Goal: Information Seeking & Learning: Learn about a topic

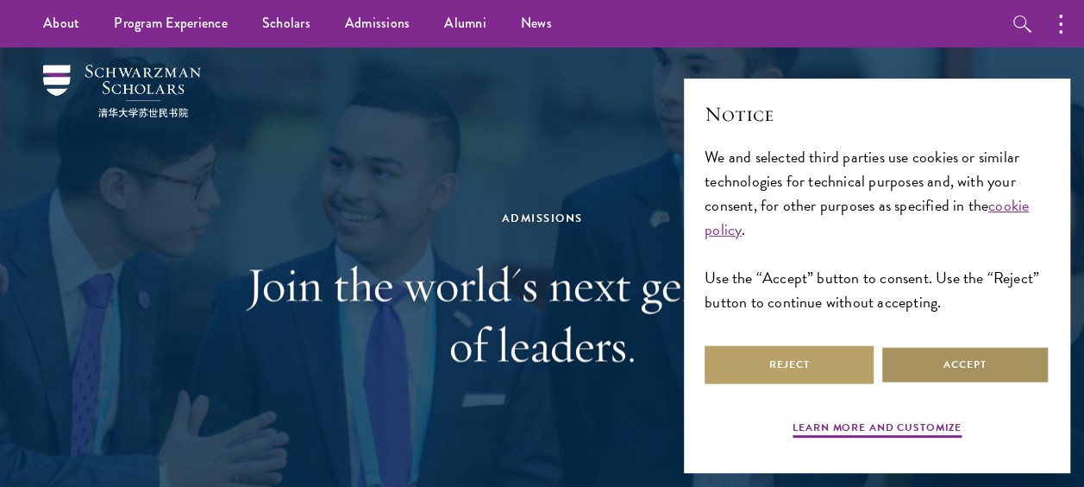
click at [952, 347] on button "Accept" at bounding box center [965, 364] width 169 height 39
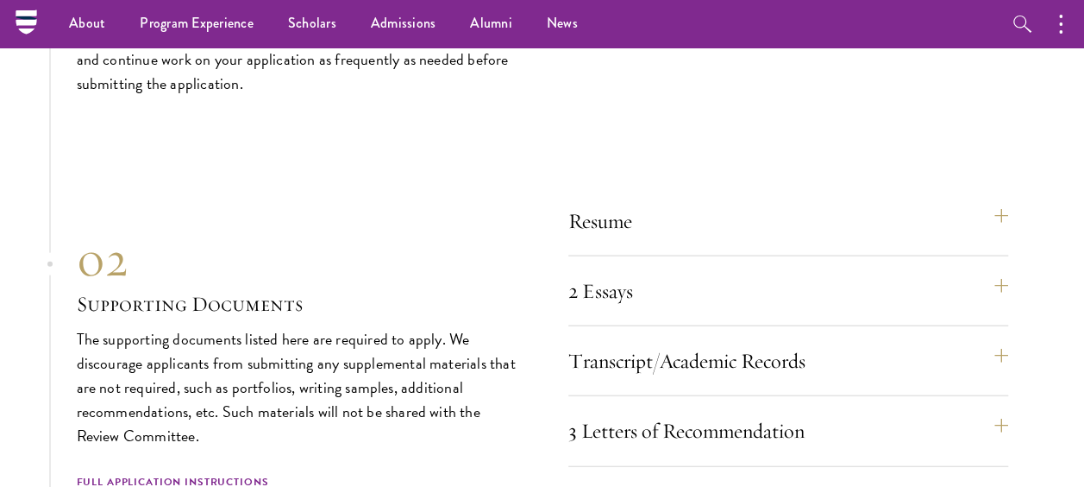
scroll to position [5003, 0]
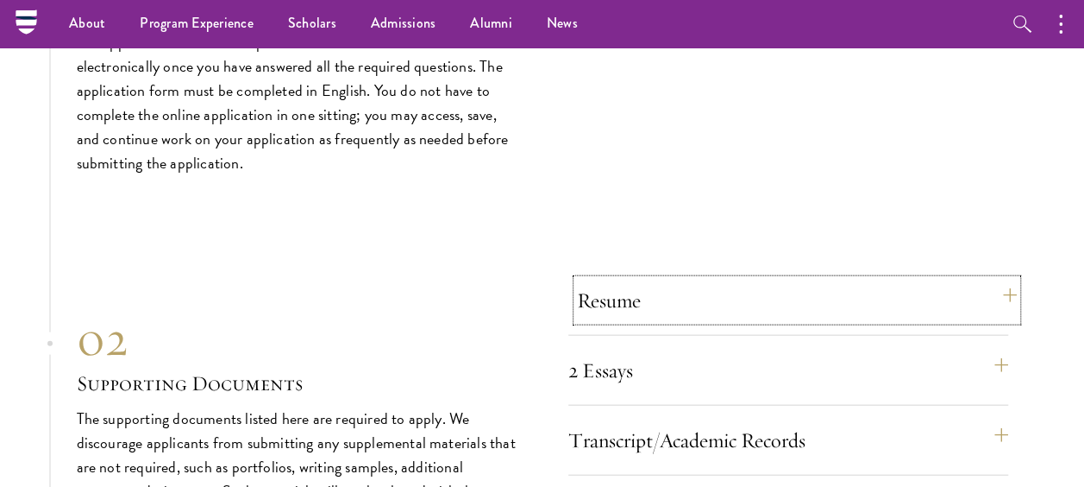
click at [627, 304] on button "Resume" at bounding box center [797, 300] width 440 height 41
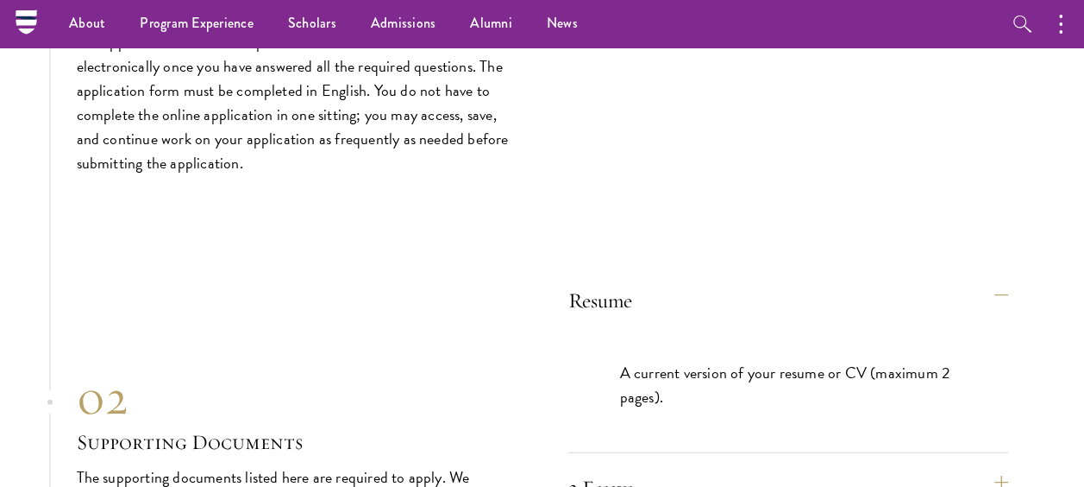
click at [673, 380] on p "A current version of your resume or CV (maximum 2 pages)." at bounding box center [788, 385] width 336 height 48
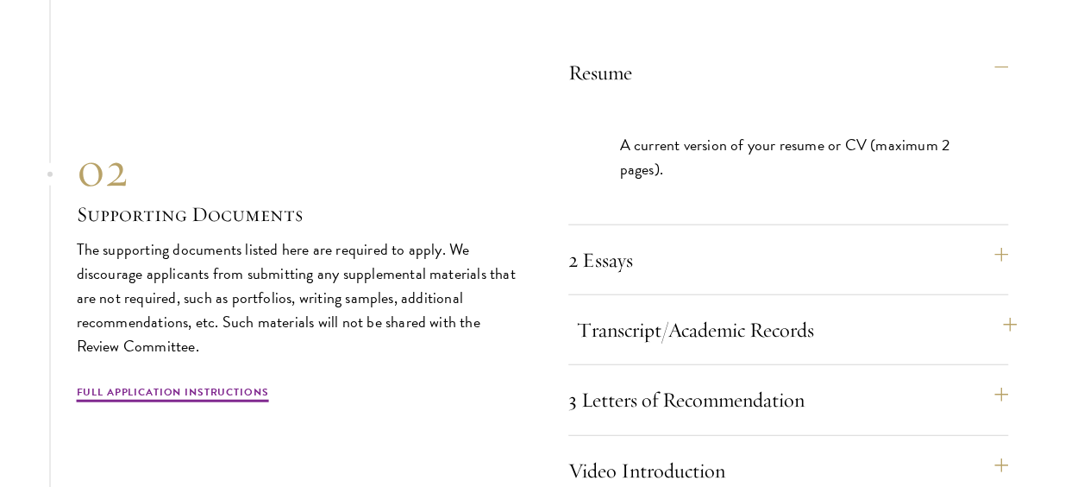
scroll to position [5262, 0]
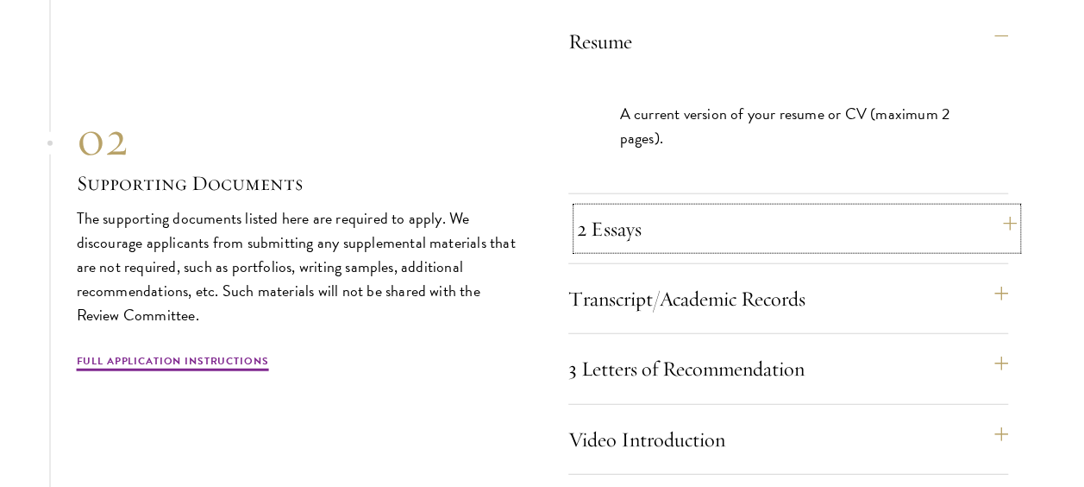
click at [656, 236] on button "2 Essays" at bounding box center [797, 228] width 440 height 41
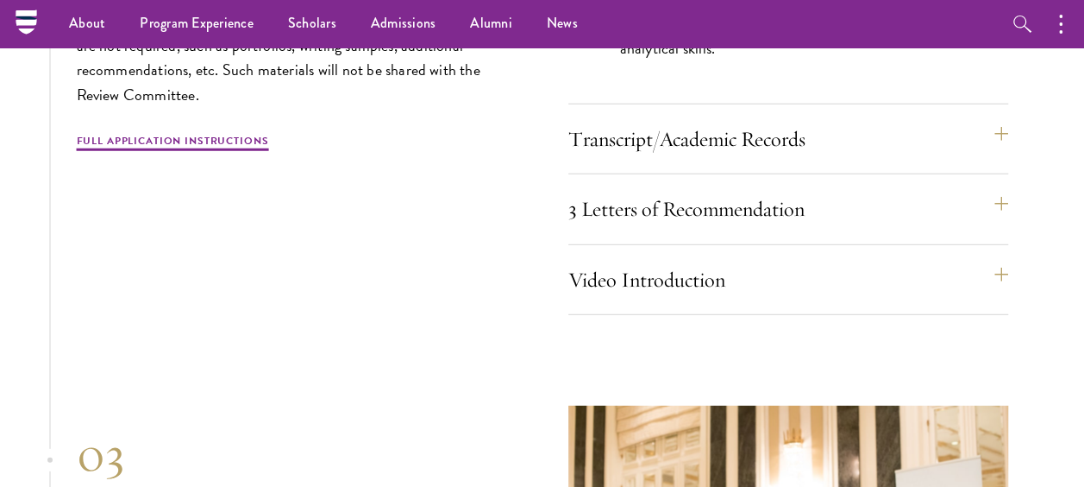
scroll to position [5521, 0]
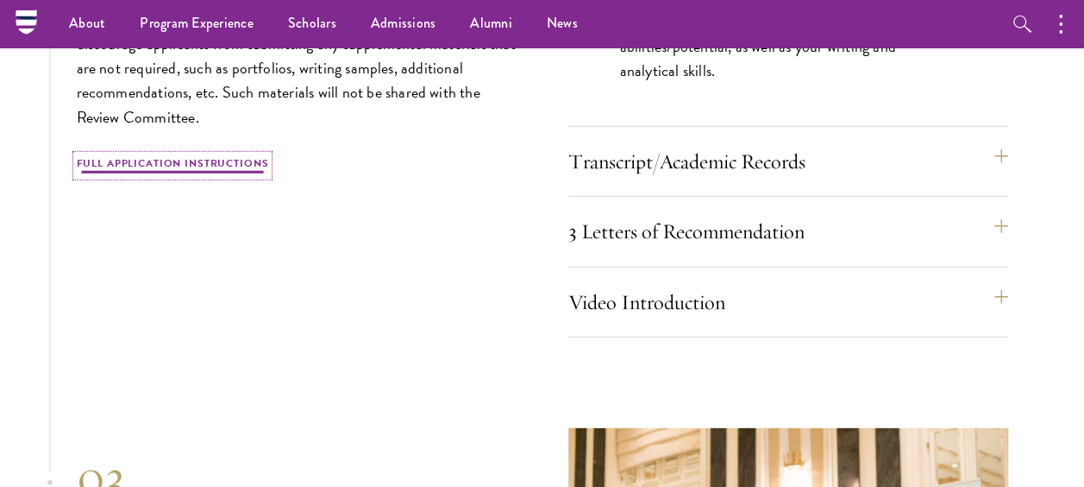
click at [192, 156] on link "Full Application Instructions" at bounding box center [173, 165] width 192 height 21
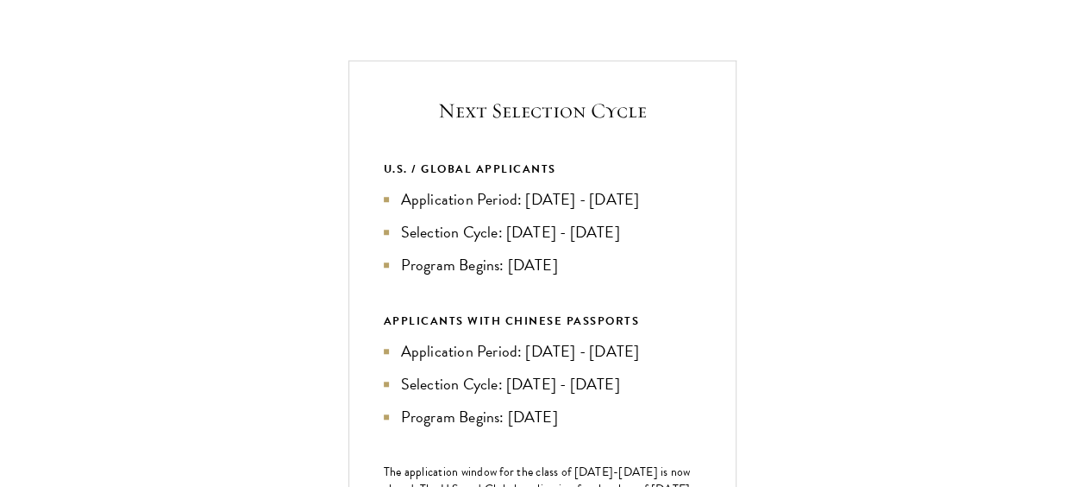
scroll to position [604, 0]
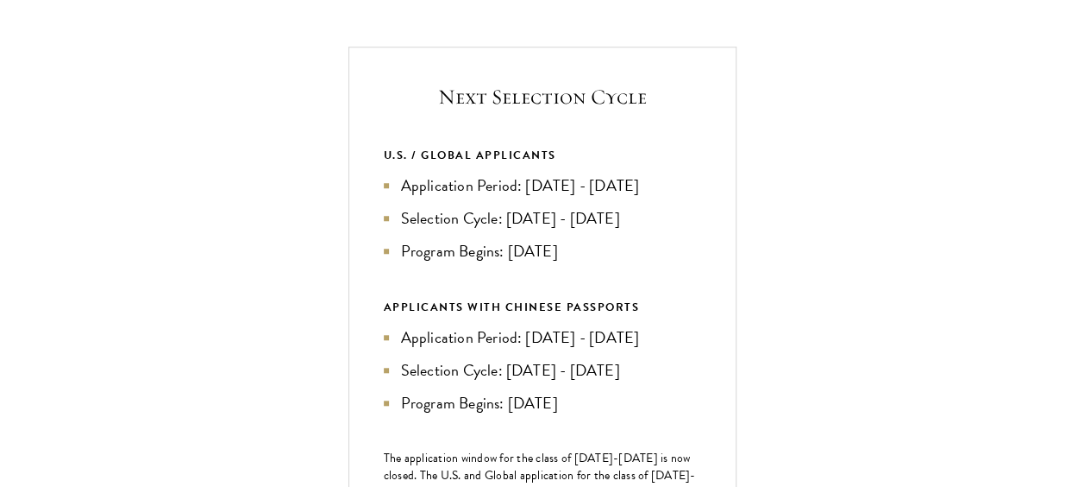
click at [568, 230] on li "Selection Cycle: [DATE] - [DATE]" at bounding box center [542, 218] width 317 height 24
drag, startPoint x: 384, startPoint y: 180, endPoint x: 575, endPoint y: 282, distance: 216.1
click at [575, 263] on div "U.S. / GLOBAL APPLICANTS Application Period: [DATE] - [DATE] Selection Cycle: […" at bounding box center [542, 204] width 317 height 117
copy div "U.S. / GLOBAL APPLICANTS Application Period: [DATE] - [DATE] Selection Cycle: […"
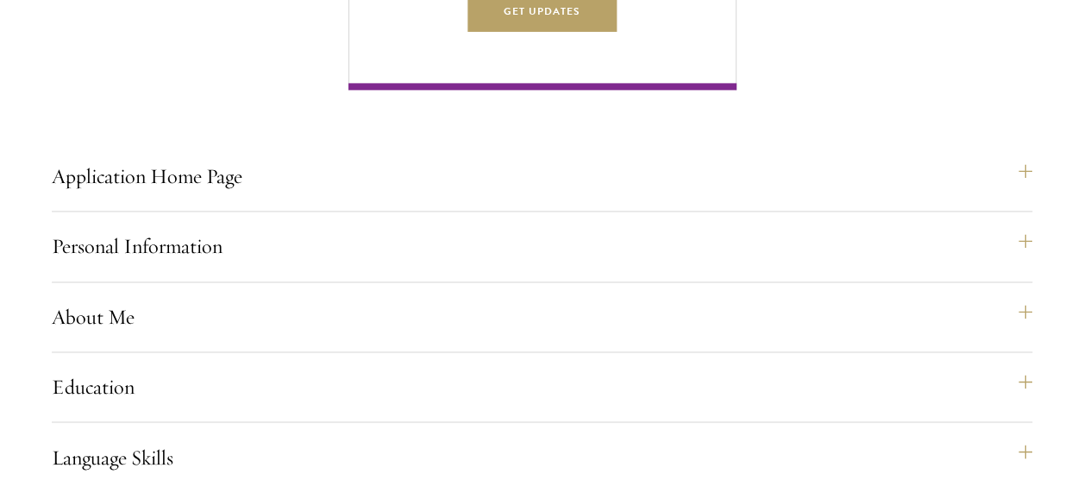
scroll to position [1208, 0]
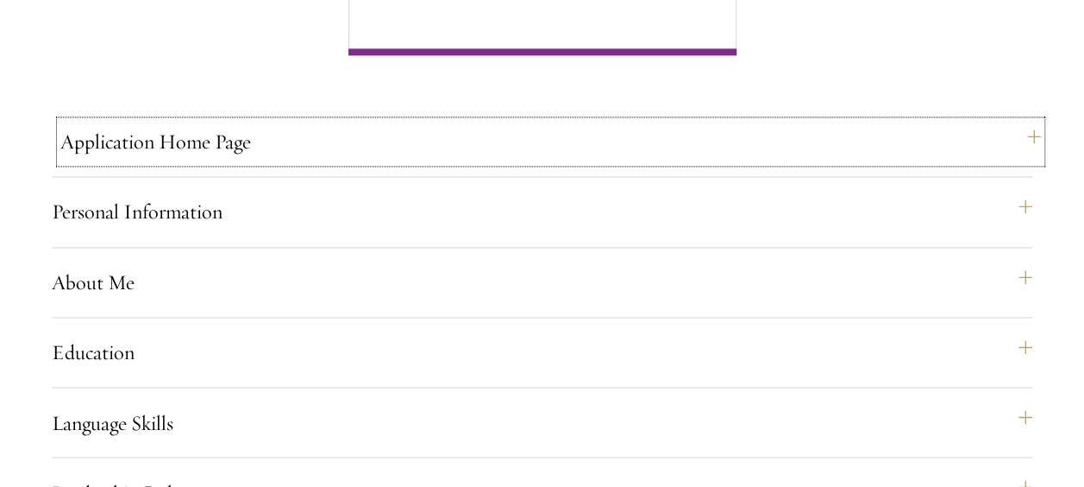
click at [302, 162] on button "Application Home Page" at bounding box center [550, 141] width 981 height 41
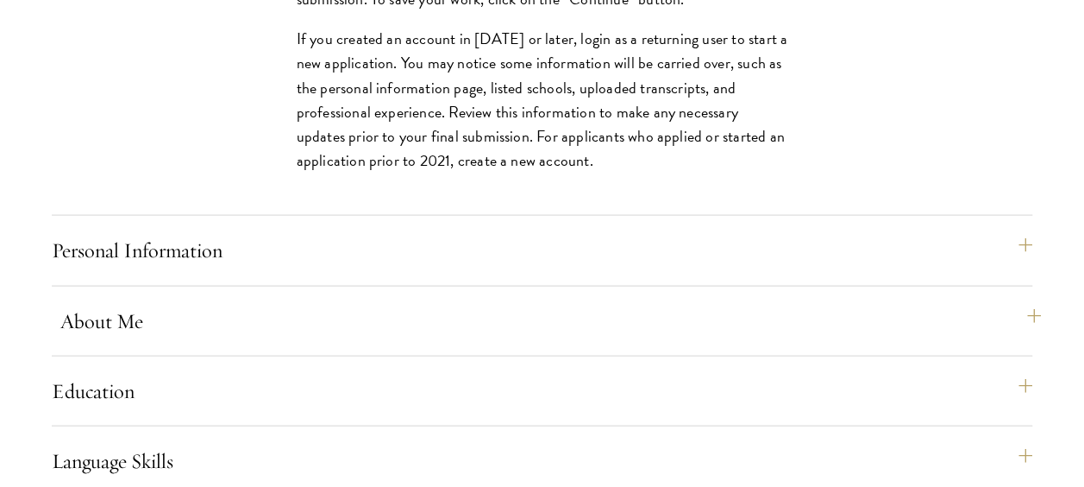
scroll to position [1725, 0]
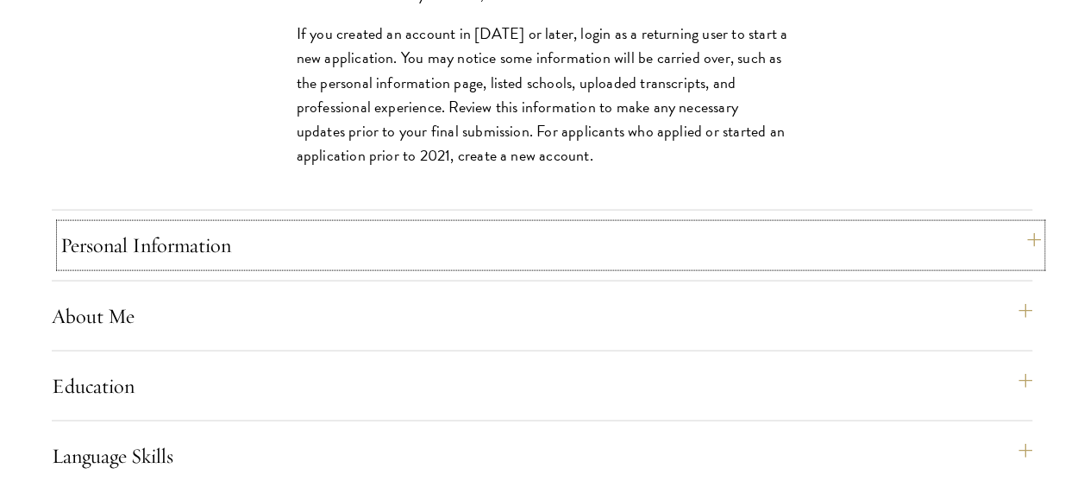
click at [324, 266] on button "Personal Information" at bounding box center [550, 244] width 981 height 41
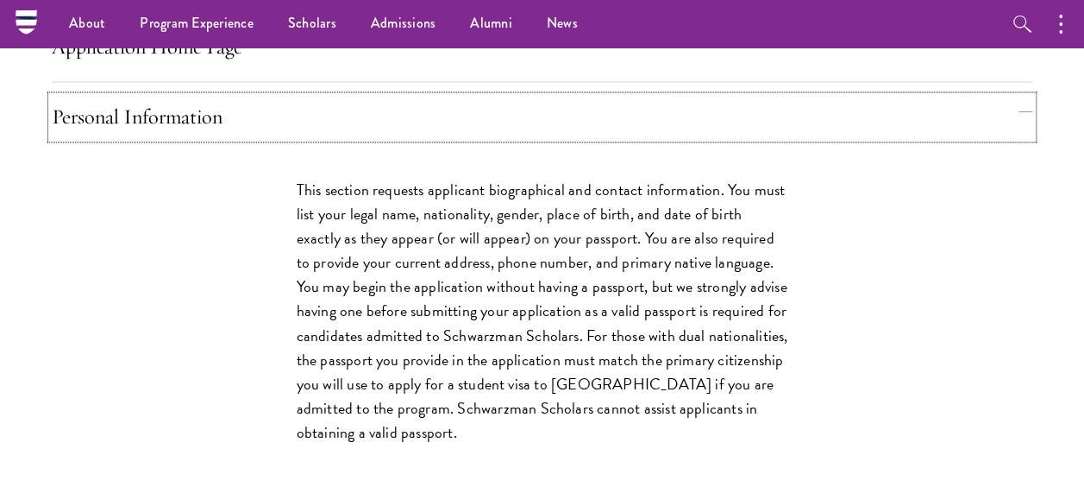
scroll to position [1294, 0]
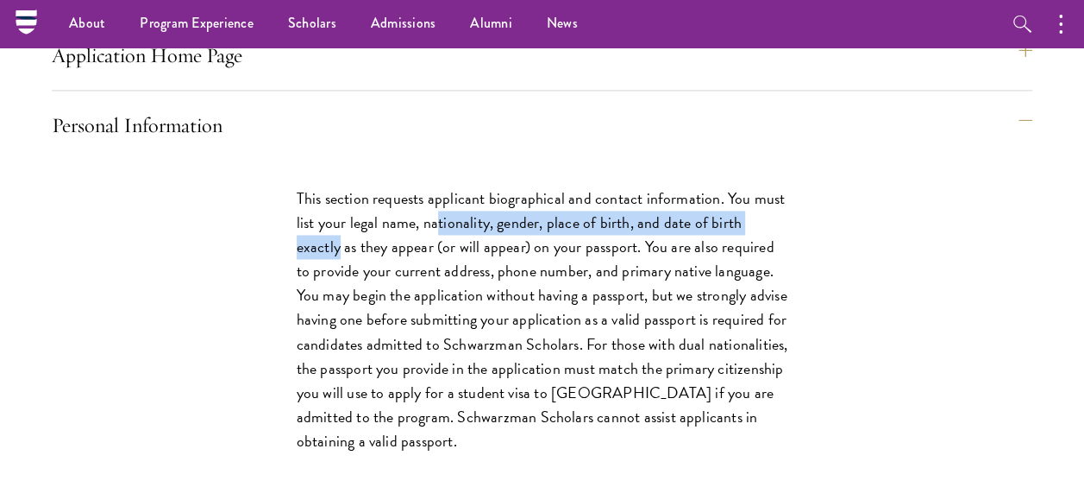
drag, startPoint x: 436, startPoint y: 248, endPoint x: 783, endPoint y: 251, distance: 347.7
click at [783, 251] on p "This section requests applicant biographical and contact information. You must …" at bounding box center [543, 319] width 492 height 267
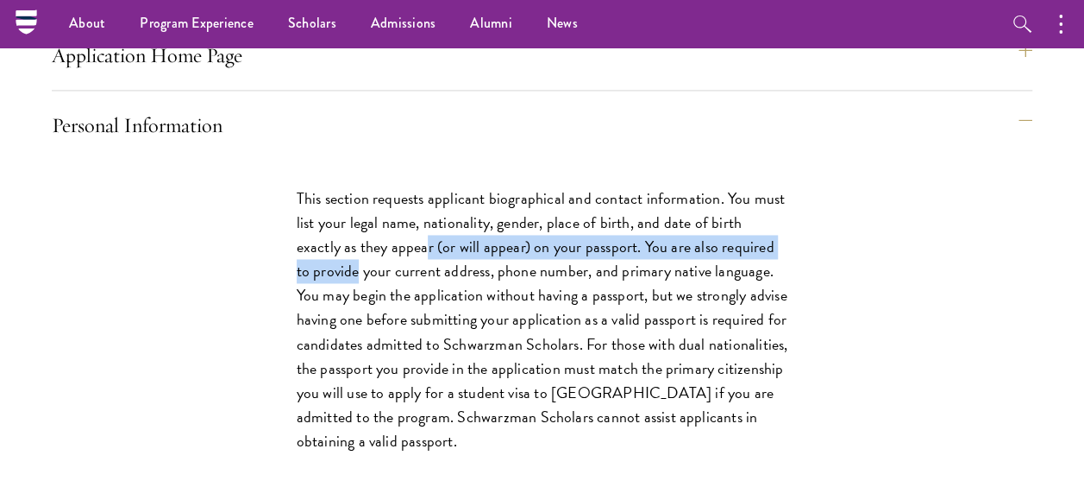
drag, startPoint x: 379, startPoint y: 276, endPoint x: 797, endPoint y: 277, distance: 418.4
click at [797, 277] on div "This section requests applicant biographical and contact information. You must …" at bounding box center [542, 328] width 595 height 336
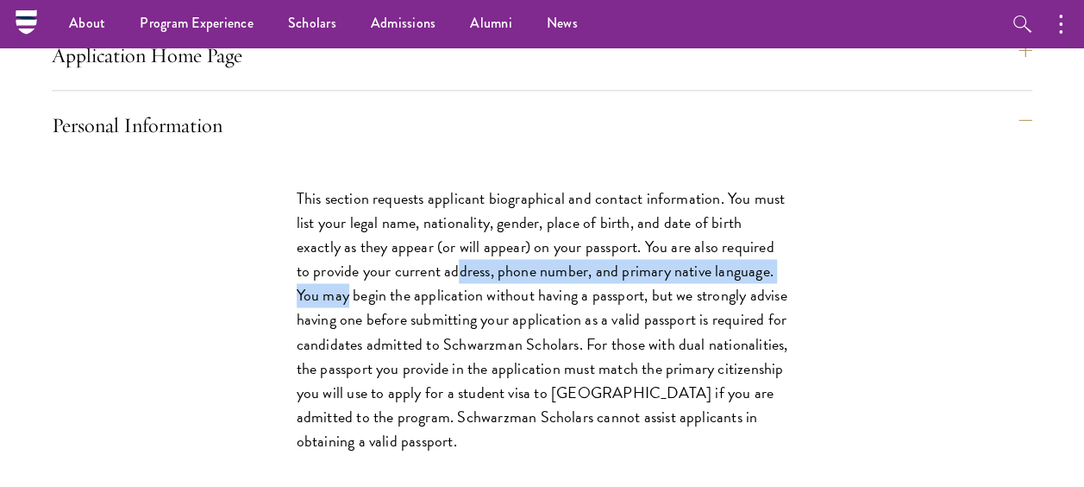
drag, startPoint x: 392, startPoint y: 302, endPoint x: 782, endPoint y: 298, distance: 389.9
click at [782, 298] on p "This section requests applicant biographical and contact information. You must …" at bounding box center [543, 319] width 492 height 267
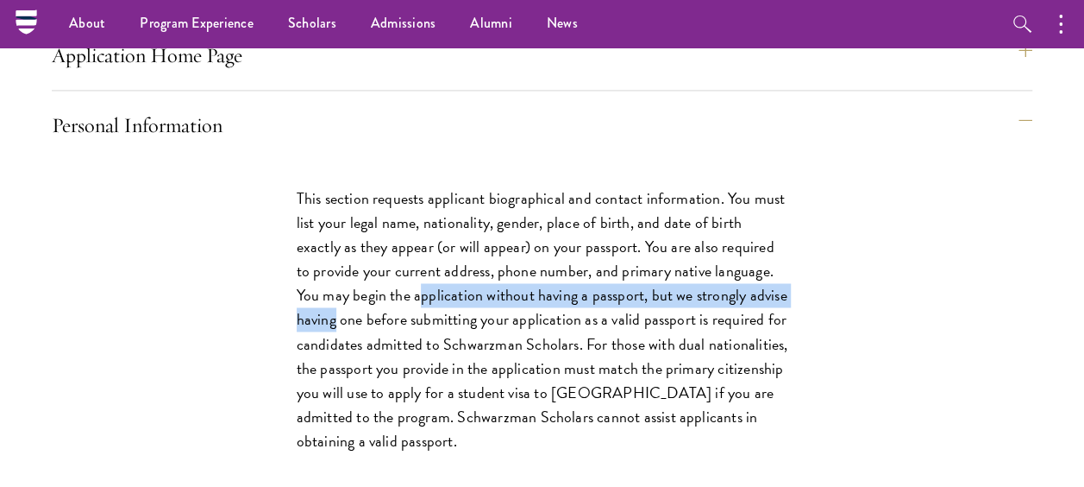
drag, startPoint x: 364, startPoint y: 319, endPoint x: 782, endPoint y: 314, distance: 417.6
click at [782, 314] on p "This section requests applicant biographical and contact information. You must …" at bounding box center [543, 319] width 492 height 267
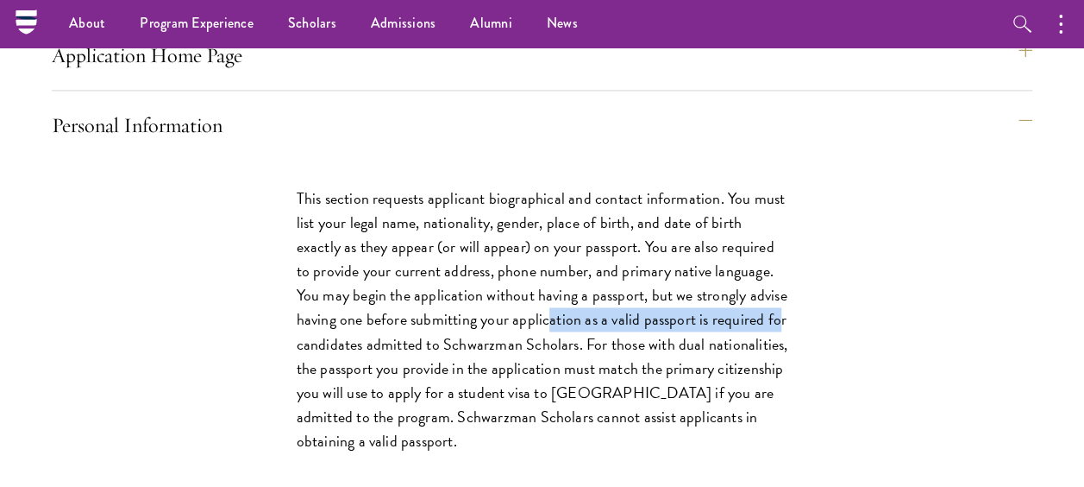
drag, startPoint x: 506, startPoint y: 349, endPoint x: 733, endPoint y: 348, distance: 226.9
click at [733, 348] on p "This section requests applicant biographical and contact information. You must …" at bounding box center [543, 319] width 492 height 267
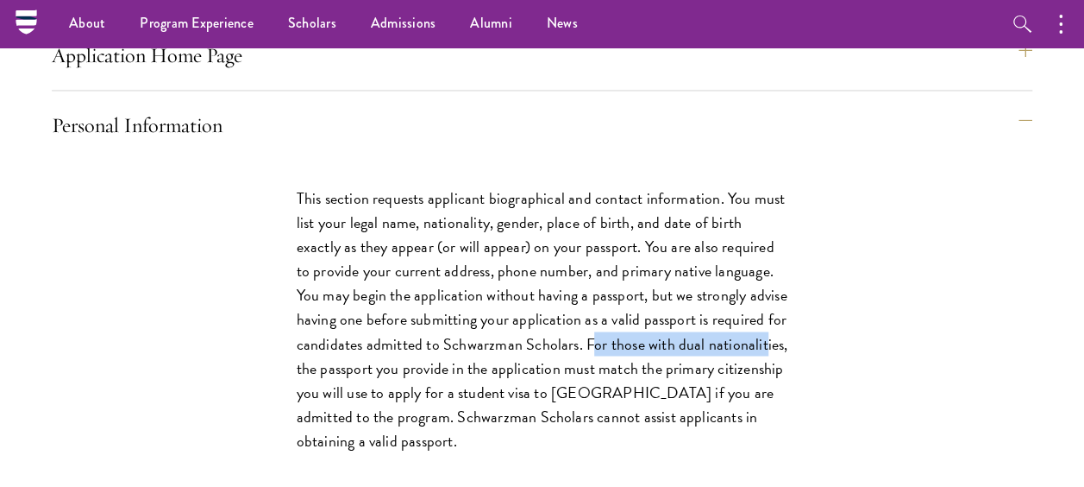
drag, startPoint x: 733, startPoint y: 348, endPoint x: 761, endPoint y: 383, distance: 44.9
click at [761, 383] on p "This section requests applicant biographical and contact information. You must …" at bounding box center [543, 319] width 492 height 267
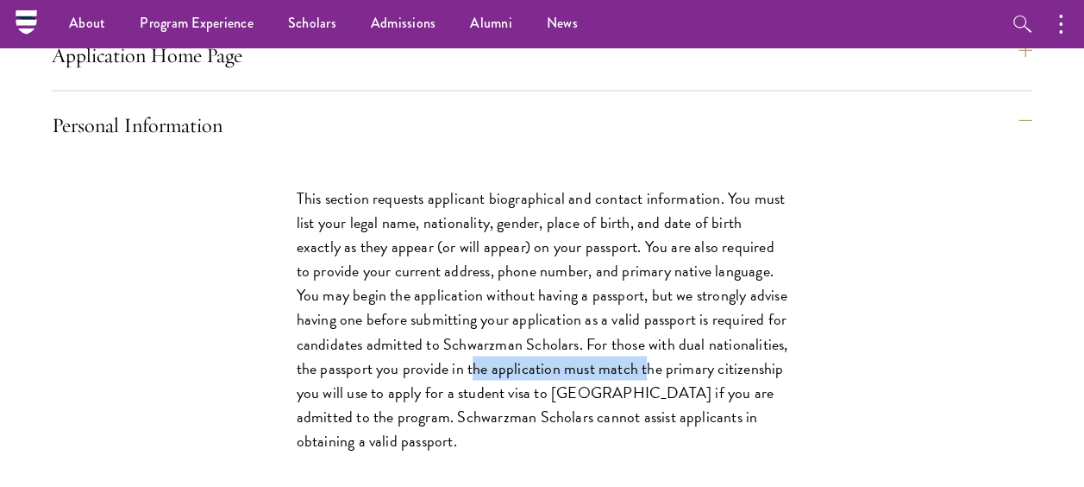
drag, startPoint x: 469, startPoint y: 393, endPoint x: 647, endPoint y: 393, distance: 177.7
click at [647, 393] on p "This section requests applicant biographical and contact information. You must …" at bounding box center [543, 319] width 492 height 267
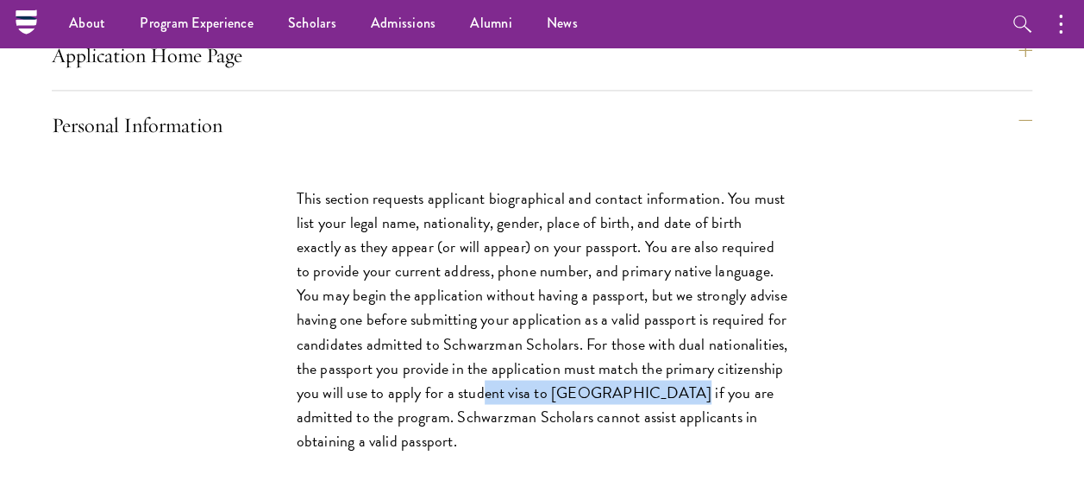
drag, startPoint x: 647, startPoint y: 393, endPoint x: 654, endPoint y: 421, distance: 28.5
click at [654, 421] on p "This section requests applicant biographical and contact information. You must …" at bounding box center [543, 319] width 492 height 267
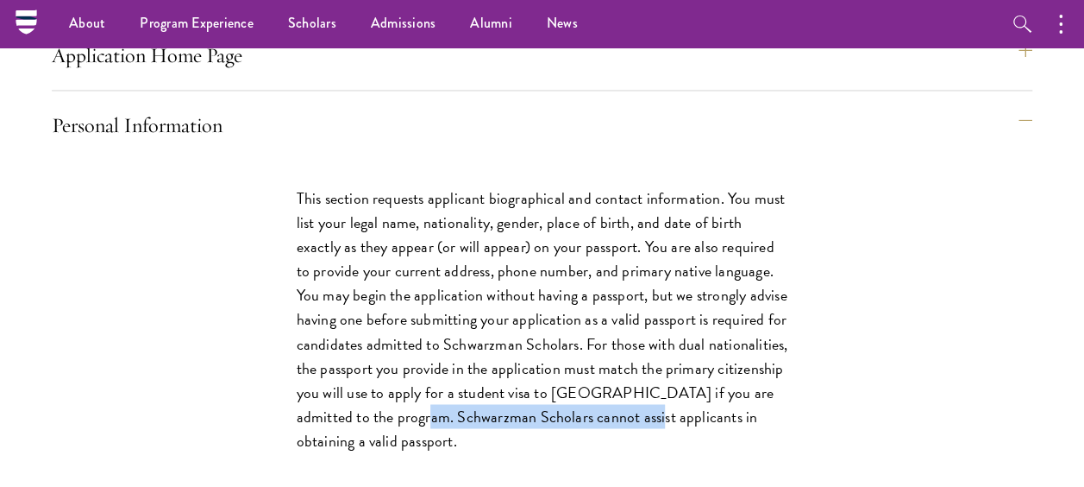
drag, startPoint x: 418, startPoint y: 435, endPoint x: 628, endPoint y: 452, distance: 210.3
click at [628, 452] on p "This section requests applicant biographical and contact information. You must …" at bounding box center [543, 319] width 492 height 267
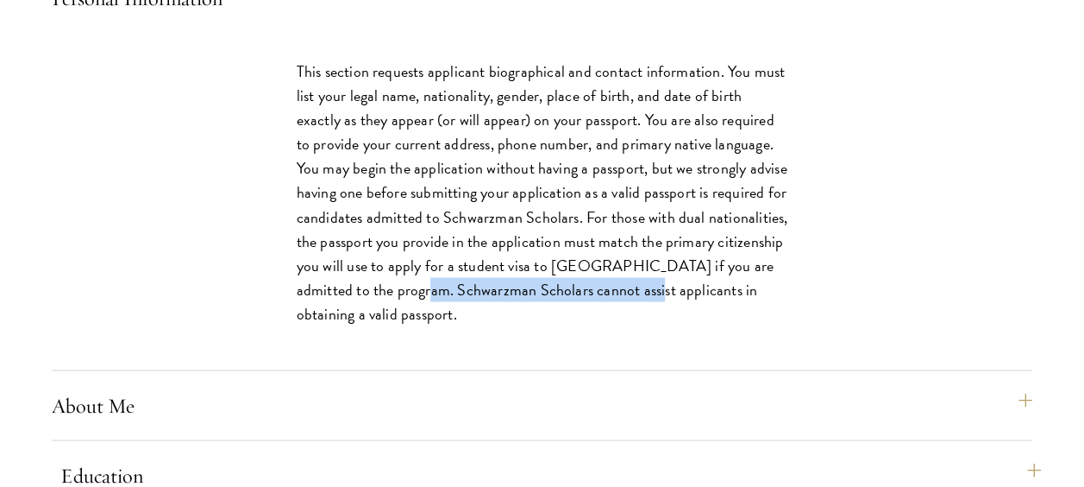
scroll to position [1553, 0]
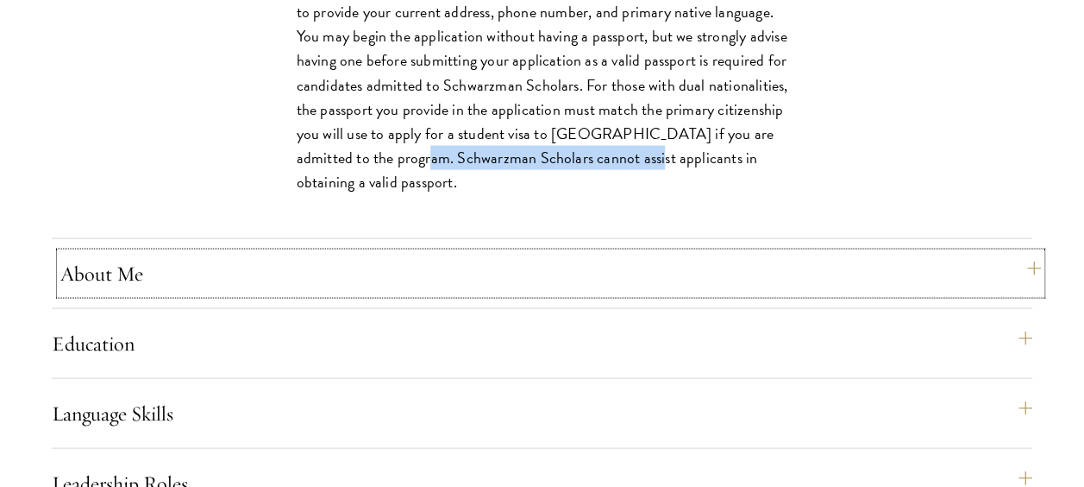
click at [349, 293] on button "About Me" at bounding box center [550, 272] width 981 height 41
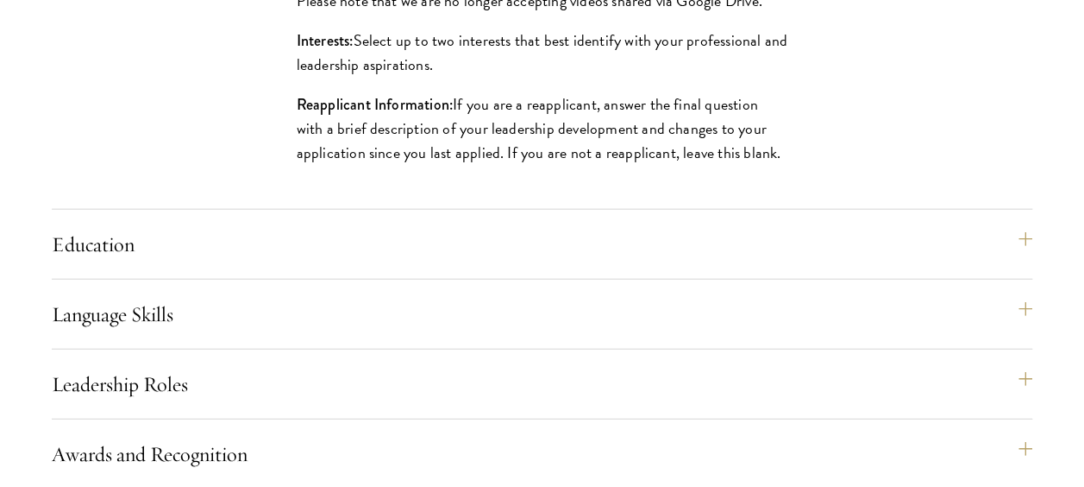
scroll to position [1984, 0]
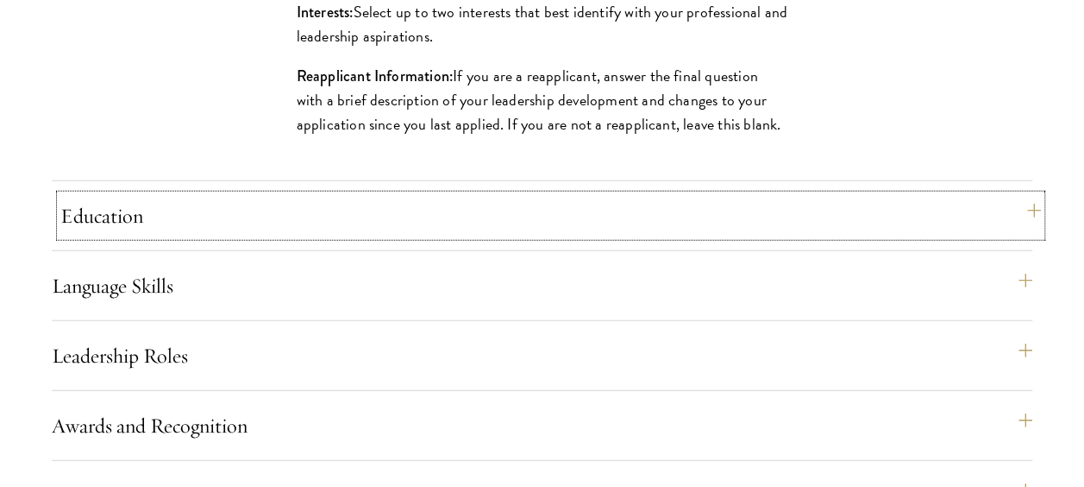
click at [368, 229] on button "Education" at bounding box center [550, 215] width 981 height 41
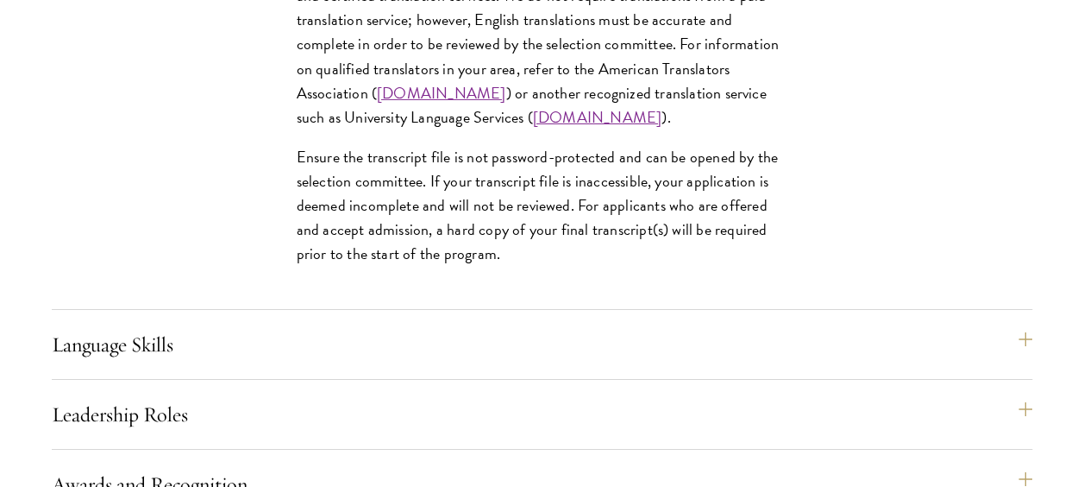
scroll to position [2847, 0]
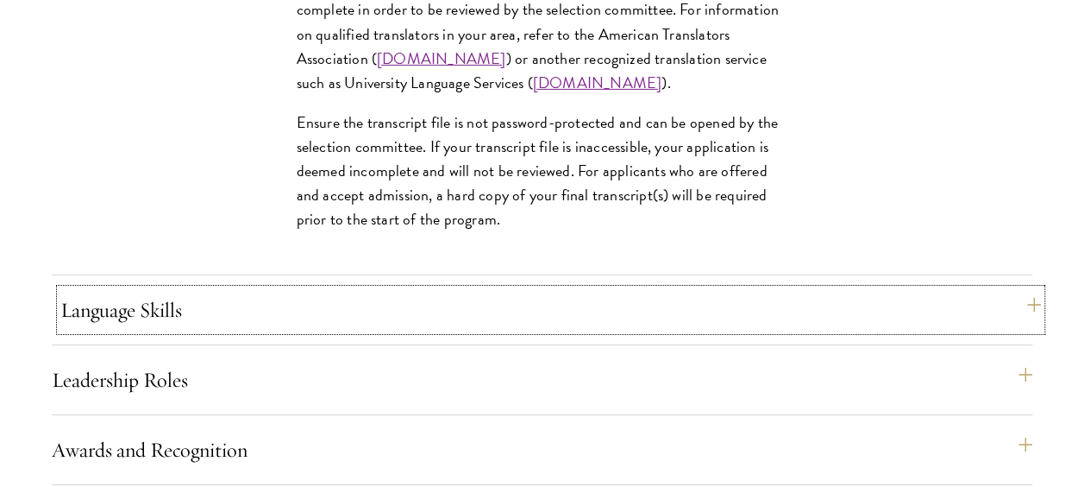
click at [268, 324] on button "Language Skills" at bounding box center [550, 309] width 981 height 41
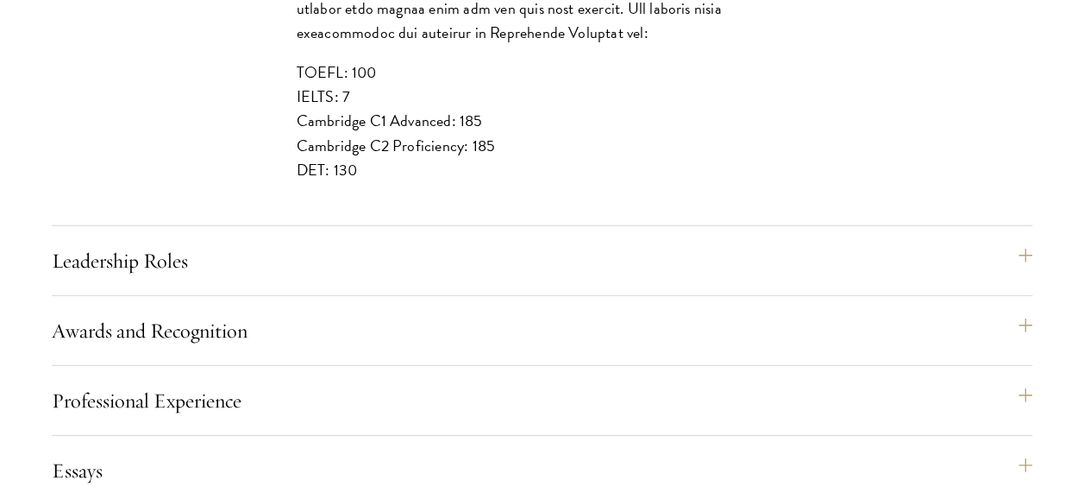
scroll to position [2157, 0]
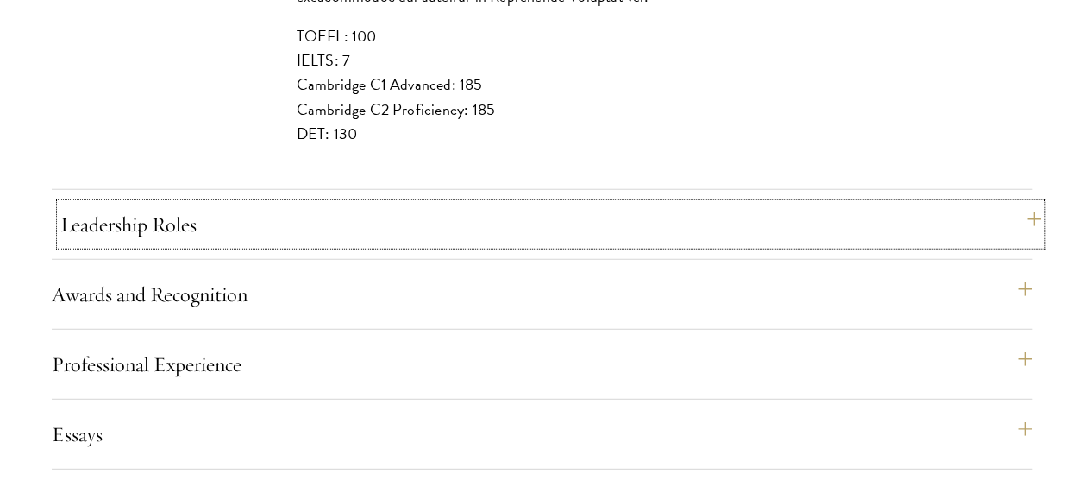
click at [426, 245] on button "Leadership Roles" at bounding box center [550, 224] width 981 height 41
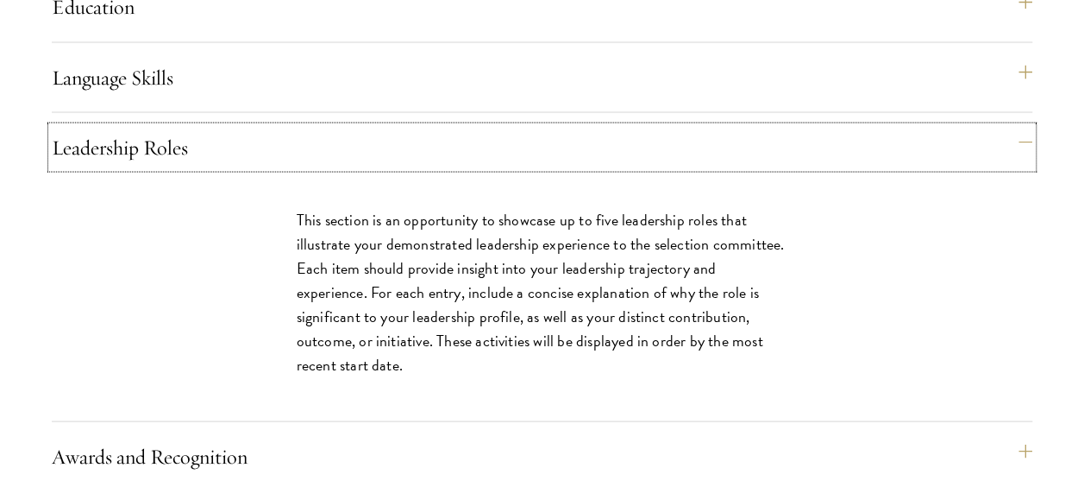
scroll to position [1639, 0]
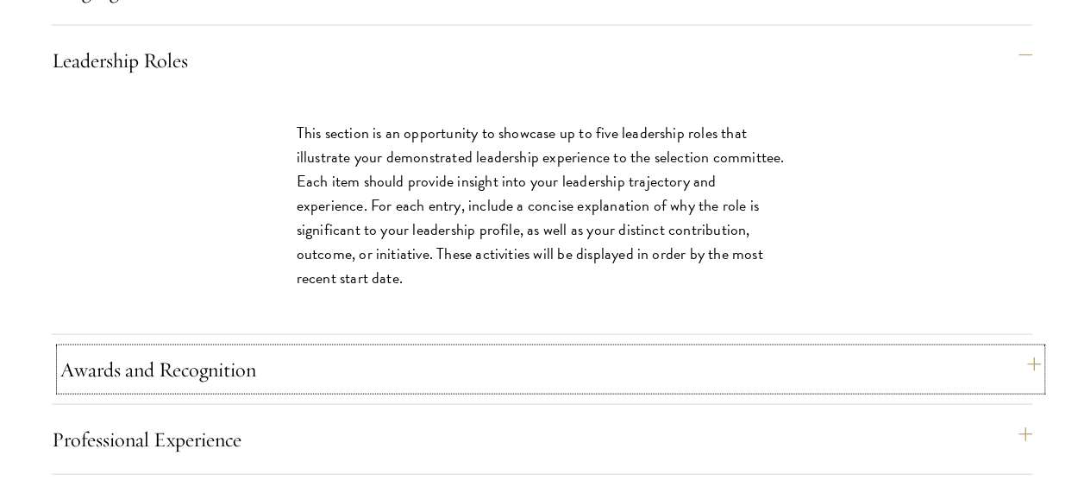
click at [378, 390] on button "Awards and Recognition" at bounding box center [550, 369] width 981 height 41
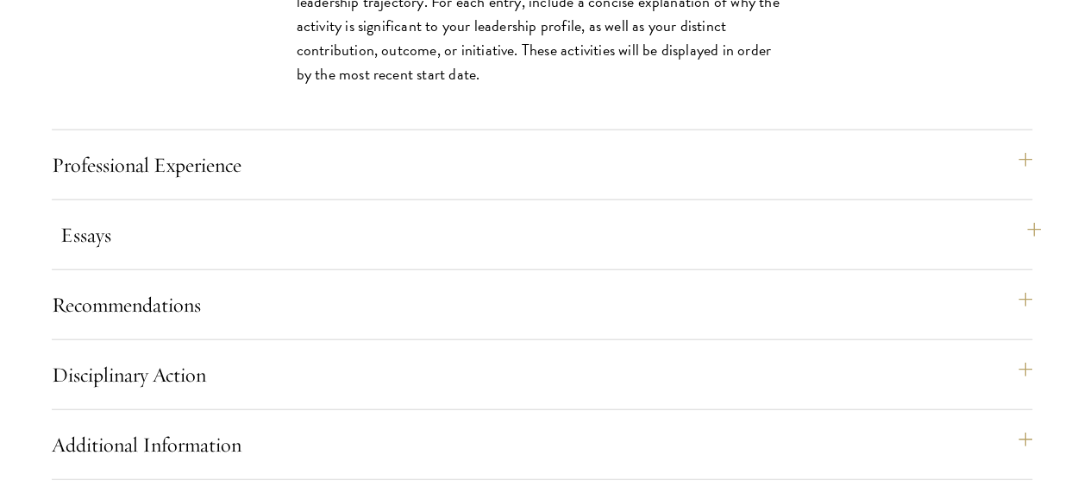
scroll to position [1898, 0]
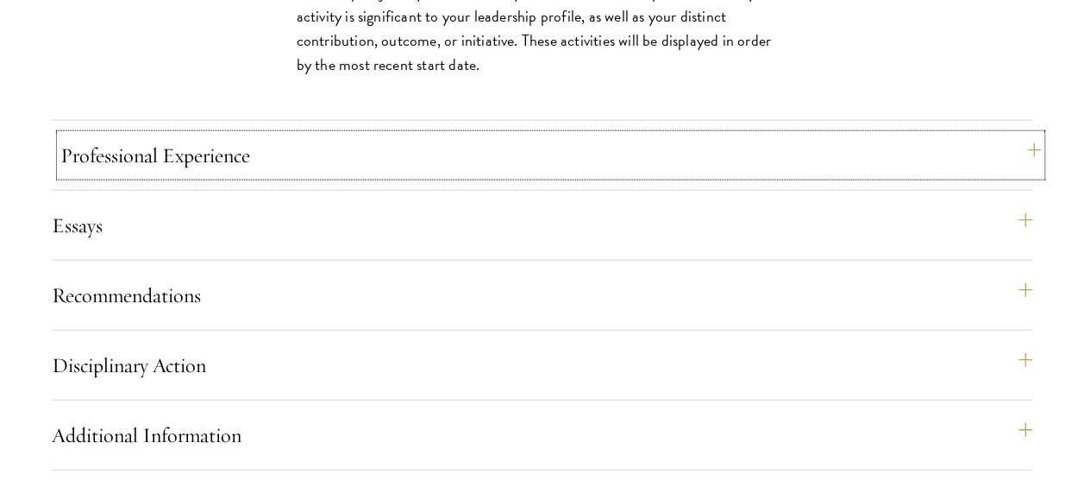
click at [405, 176] on button "Professional Experience" at bounding box center [550, 155] width 981 height 41
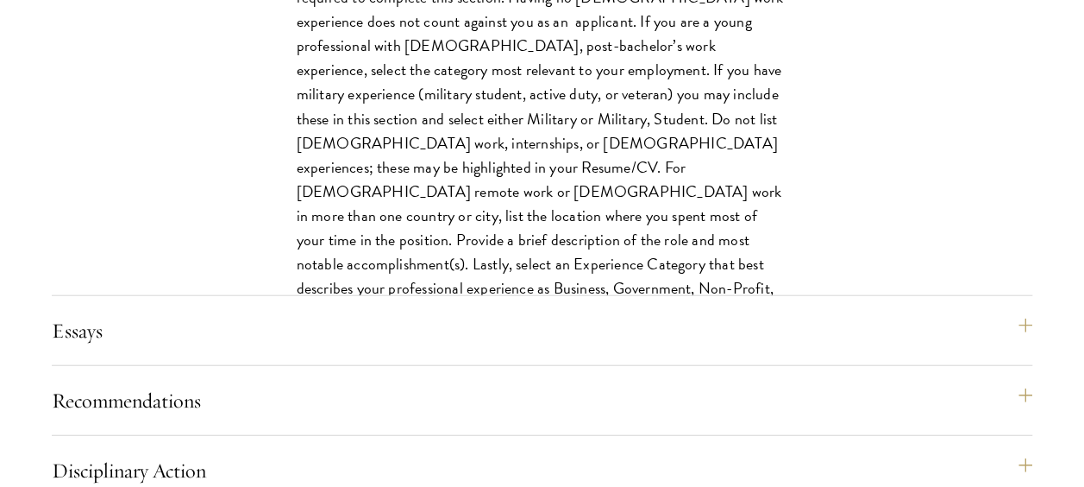
scroll to position [2157, 0]
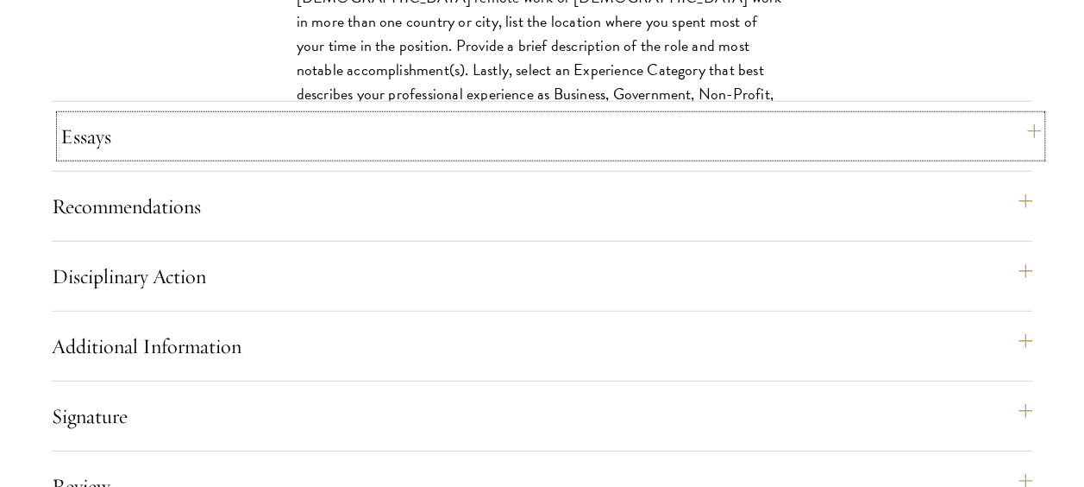
click at [370, 157] on button "Essays" at bounding box center [550, 136] width 981 height 41
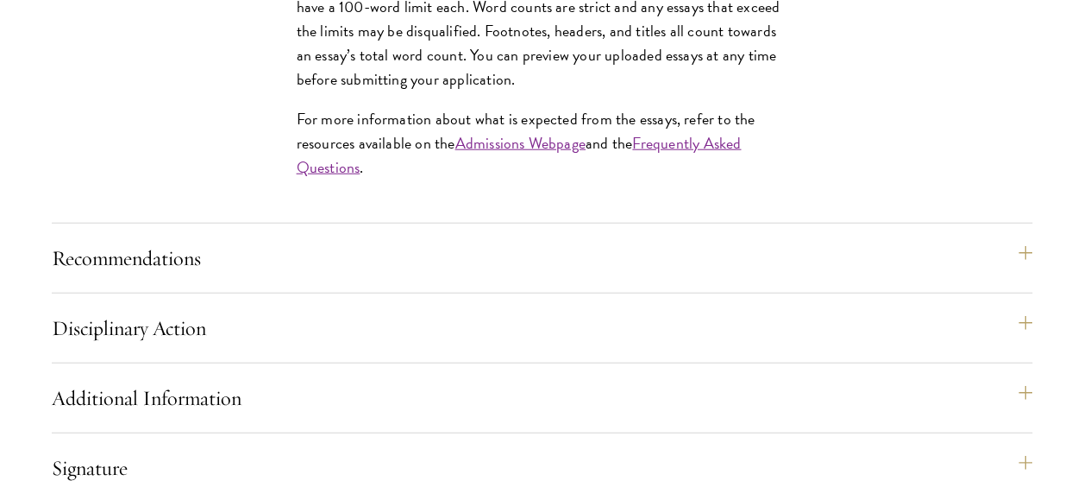
scroll to position [2243, 0]
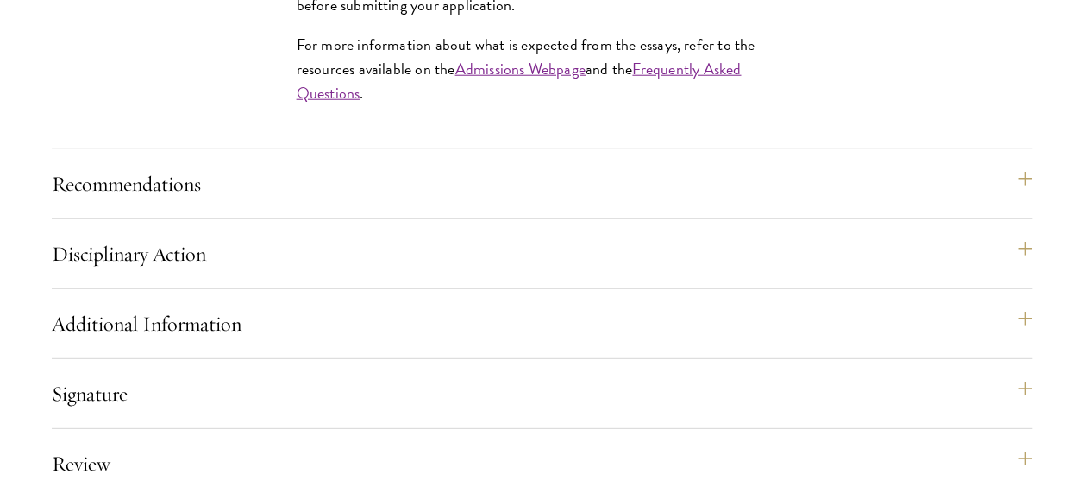
click at [386, 219] on div "Recommendations Register three recommenders by providing their names, professio…" at bounding box center [542, 191] width 981 height 56
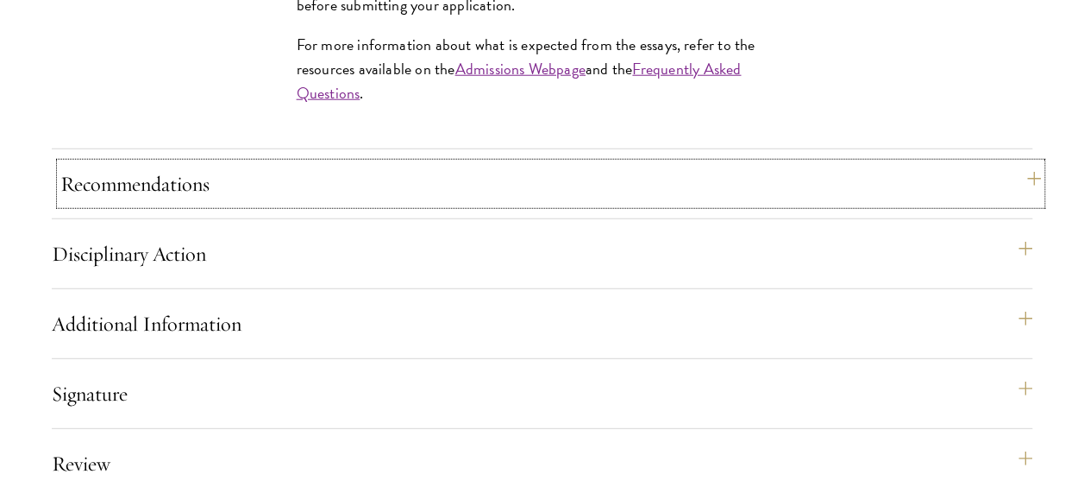
click at [139, 204] on button "Recommendations" at bounding box center [550, 183] width 981 height 41
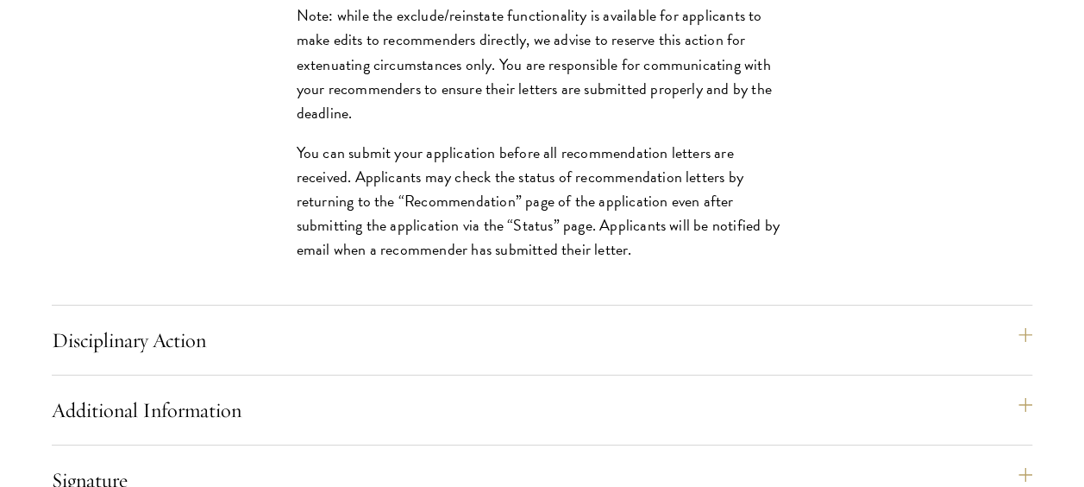
scroll to position [2847, 0]
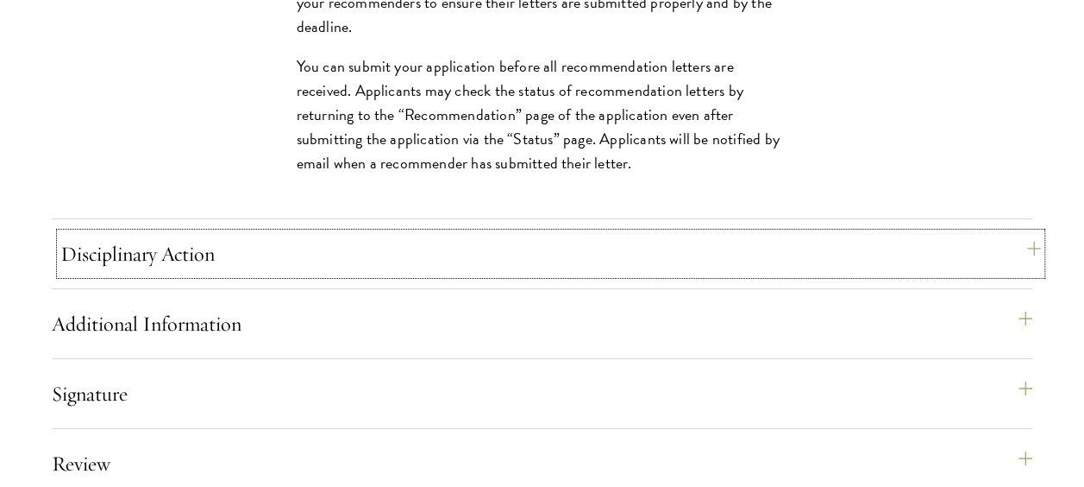
click at [421, 274] on button "Disciplinary Action" at bounding box center [550, 253] width 981 height 41
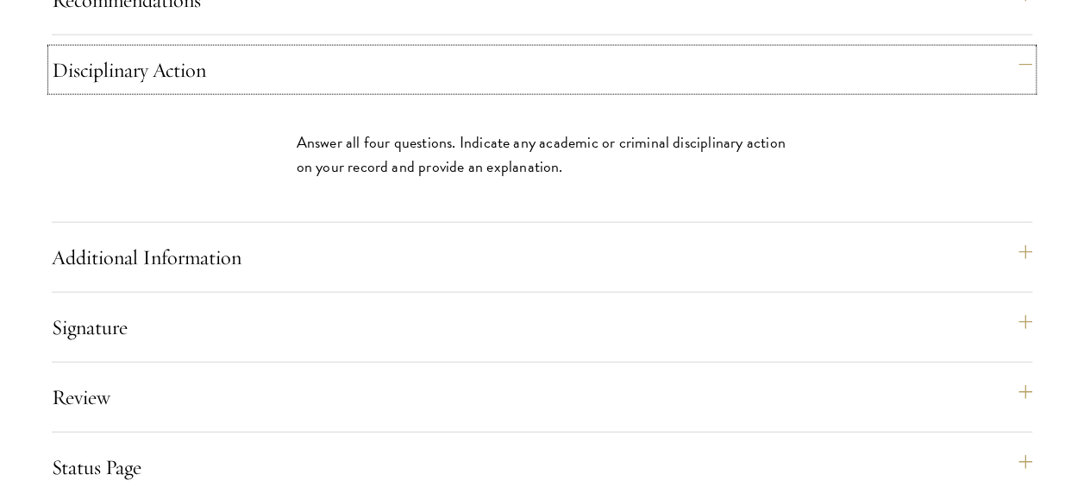
scroll to position [1984, 0]
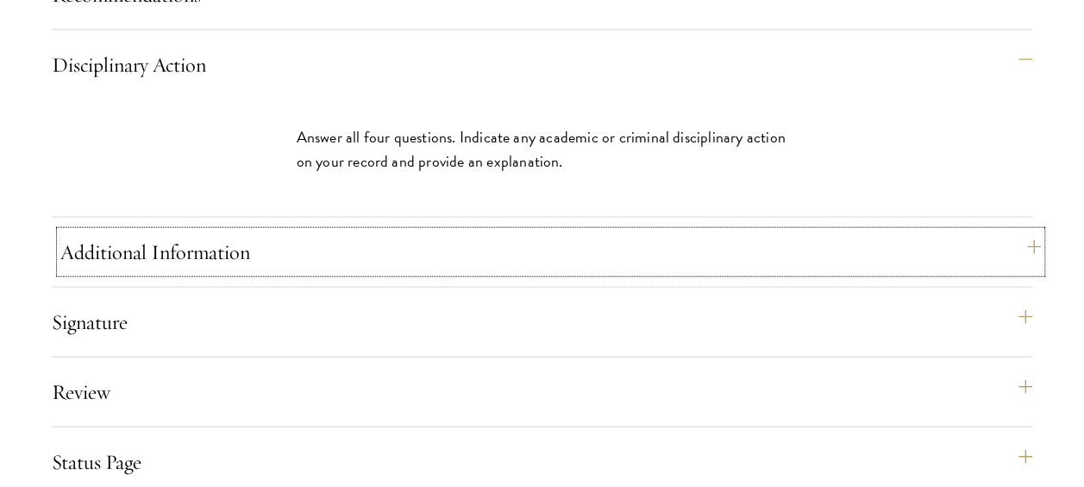
click at [369, 273] on button "Additional Information" at bounding box center [550, 251] width 981 height 41
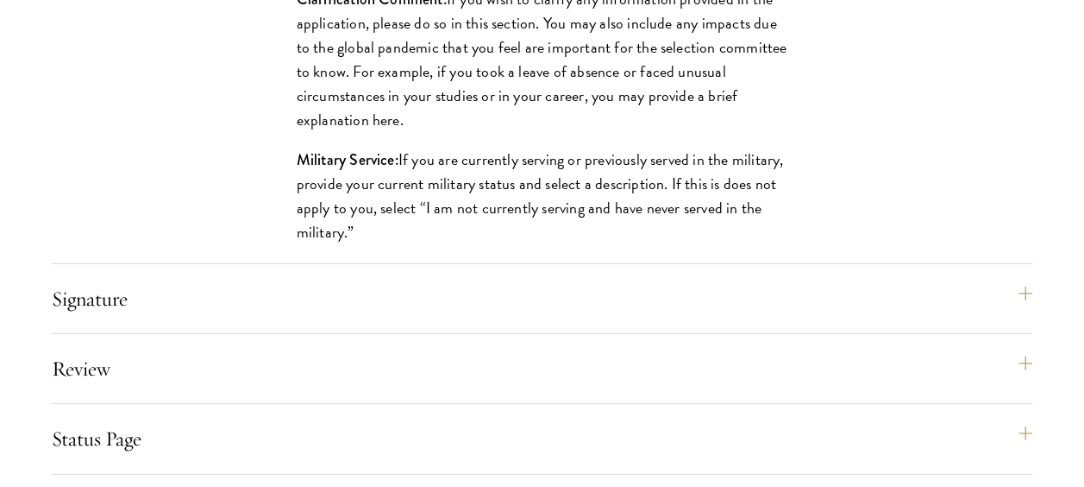
scroll to position [2415, 0]
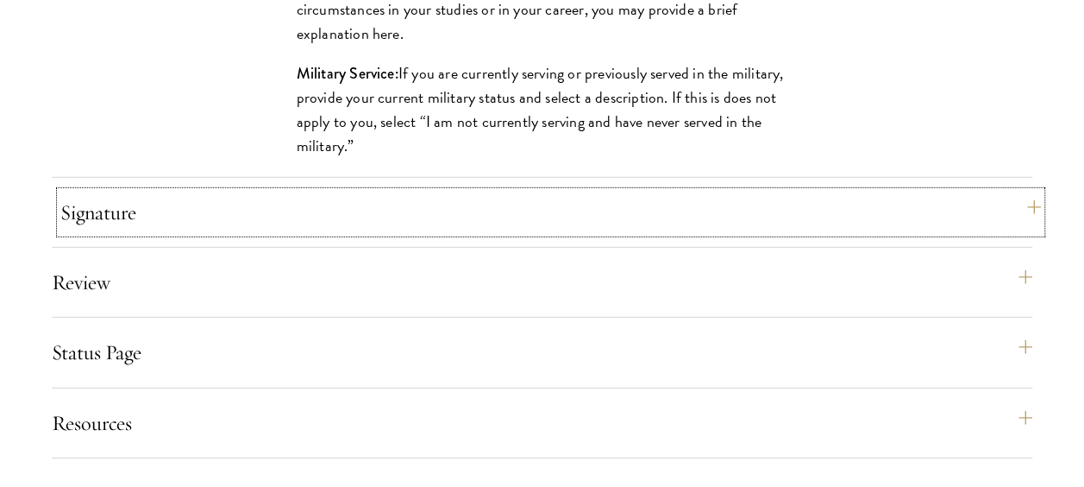
click at [387, 230] on button "Signature" at bounding box center [550, 212] width 981 height 41
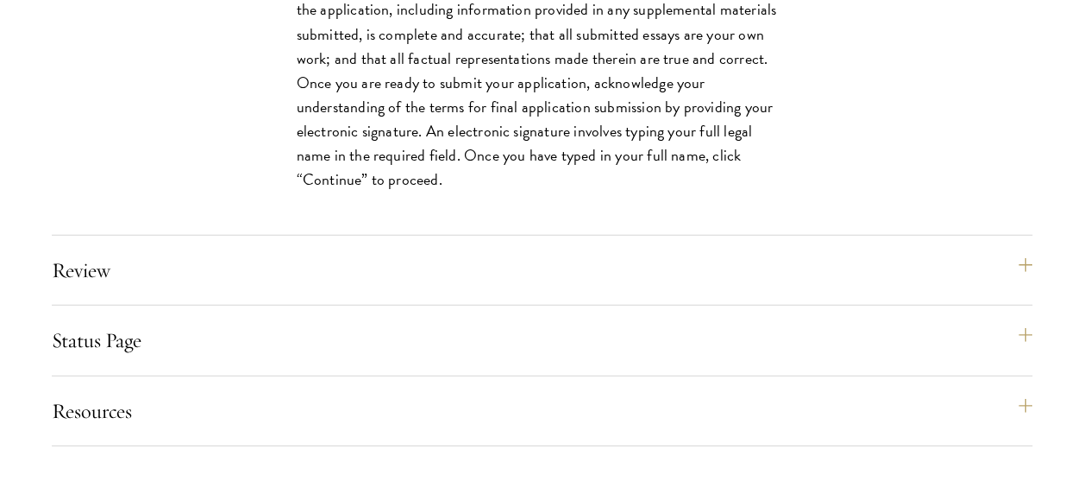
scroll to position [2329, 0]
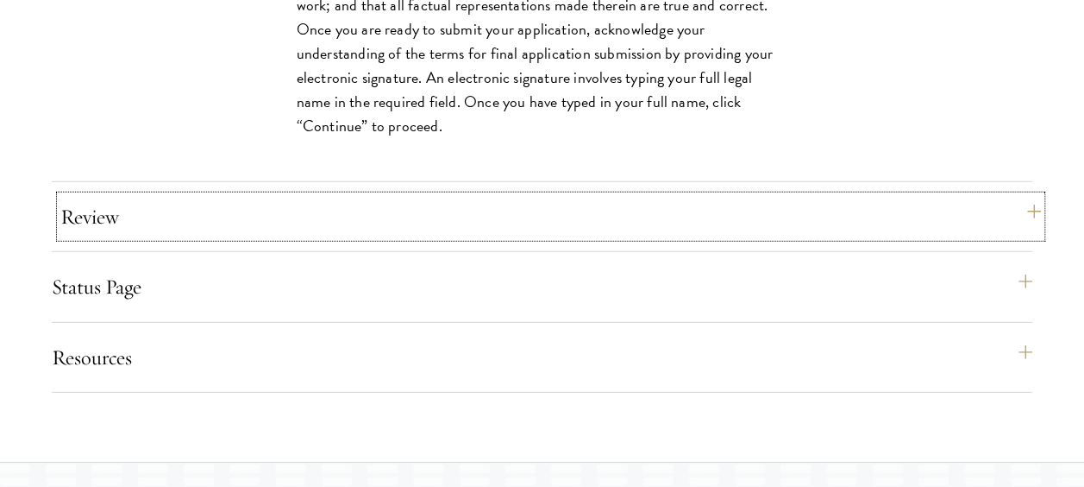
click at [385, 237] on button "Review" at bounding box center [550, 216] width 981 height 41
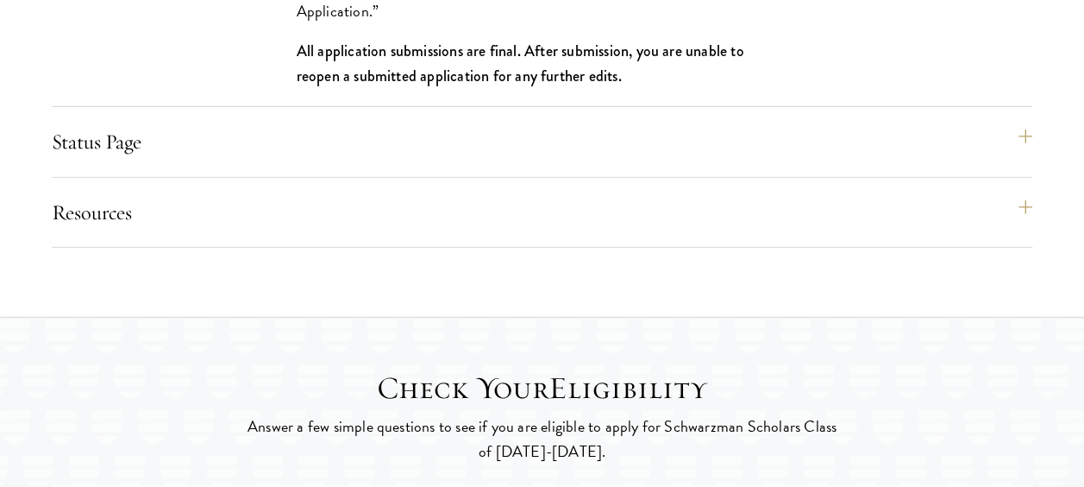
scroll to position [2588, 0]
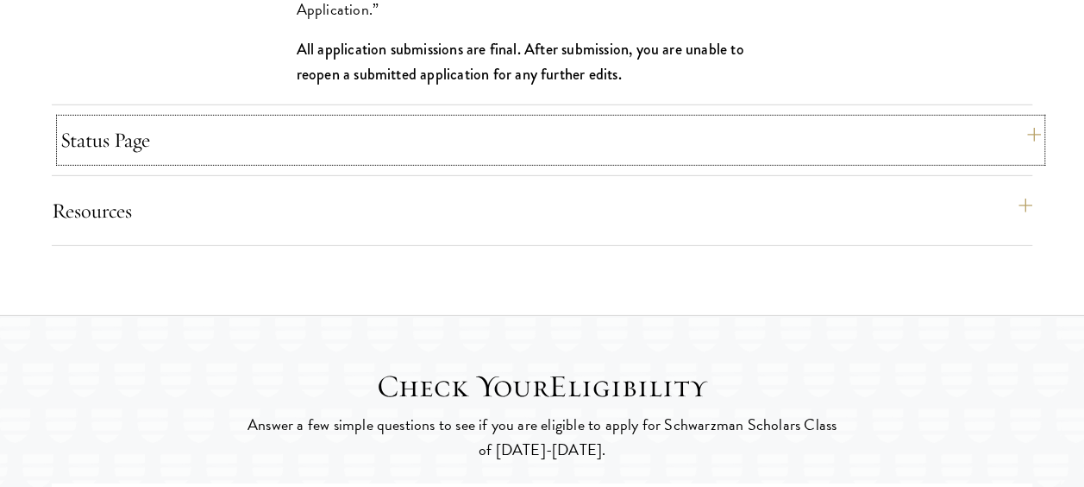
click at [393, 160] on button "Status Page" at bounding box center [550, 139] width 981 height 41
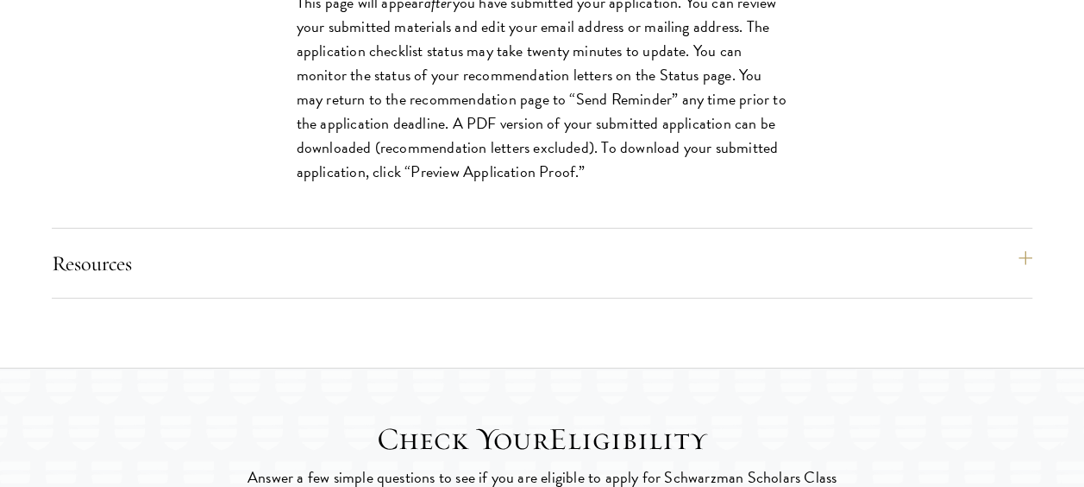
scroll to position [2415, 0]
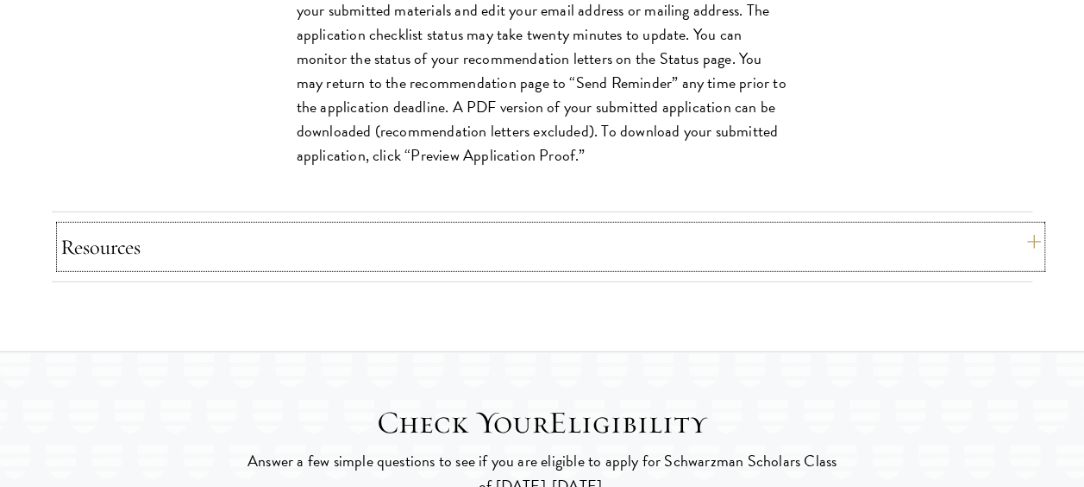
click at [235, 267] on button "Resources" at bounding box center [550, 246] width 981 height 41
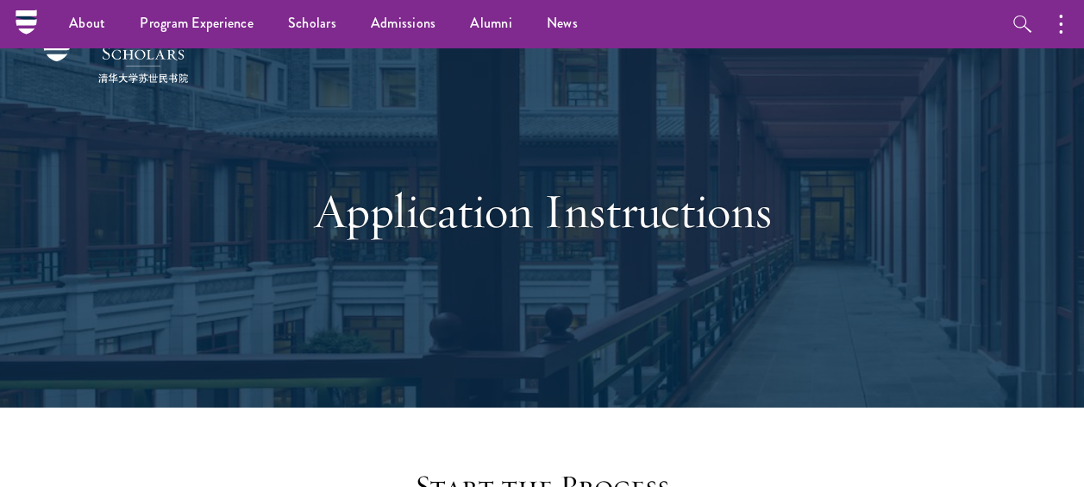
scroll to position [0, 0]
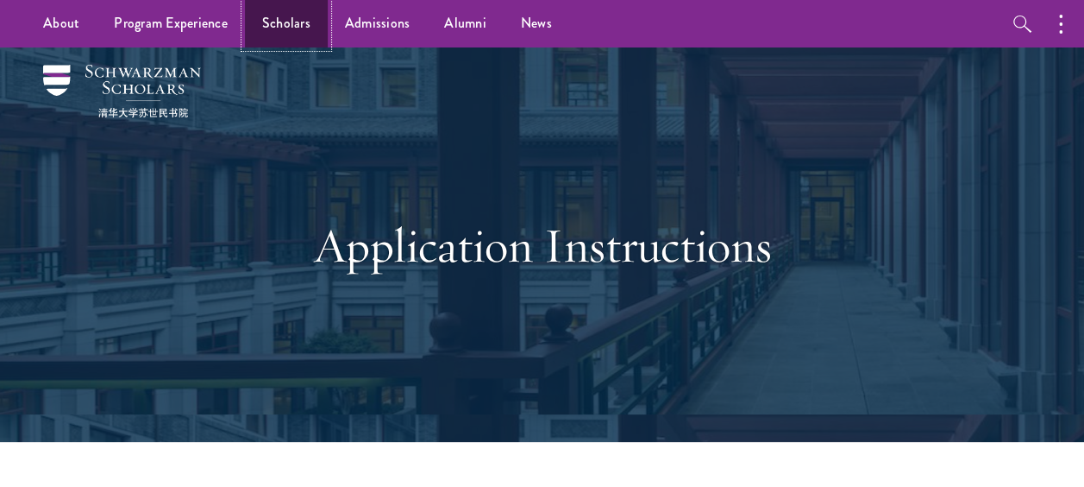
click at [292, 22] on link "Scholars" at bounding box center [286, 23] width 83 height 47
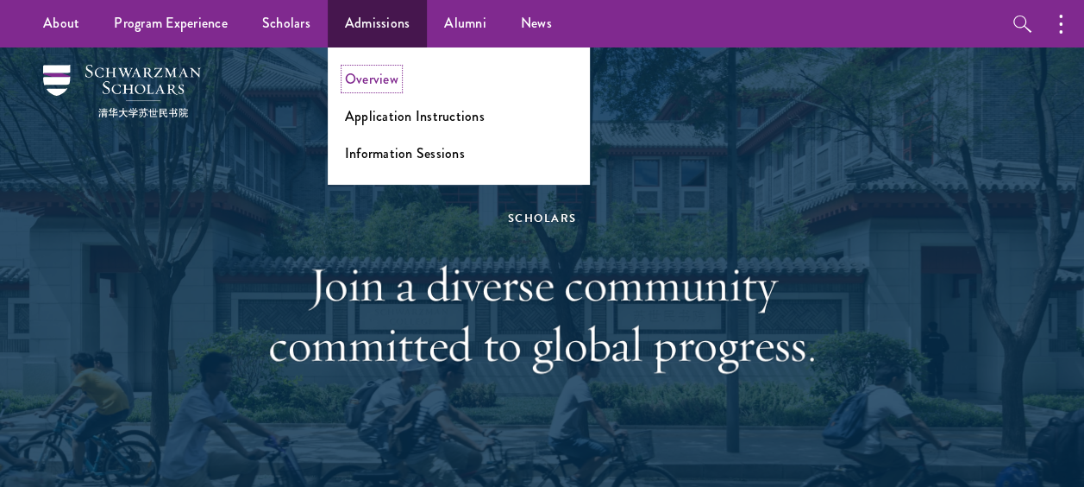
click at [366, 76] on link "Overview" at bounding box center [371, 79] width 53 height 20
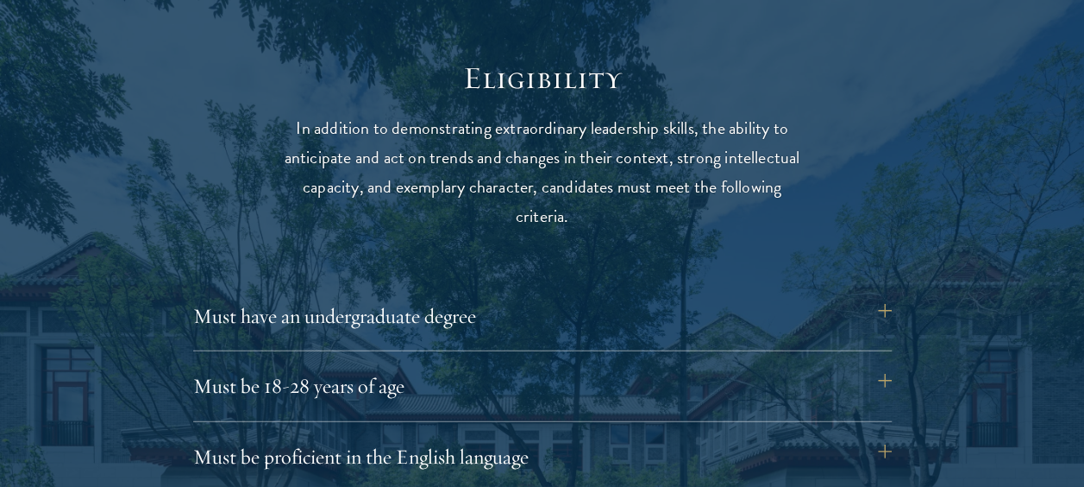
scroll to position [2329, 0]
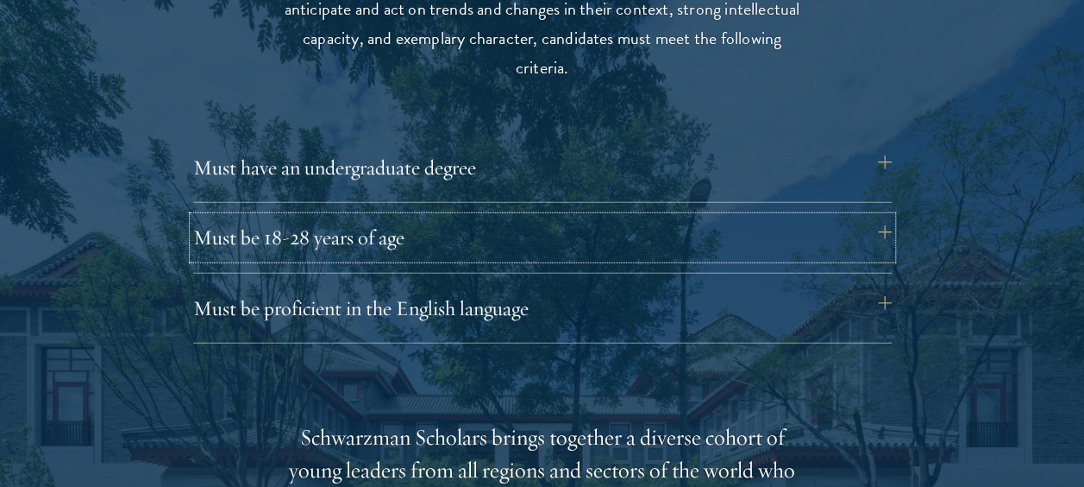
click at [382, 245] on button "Must be 18-28 years of age" at bounding box center [542, 237] width 699 height 41
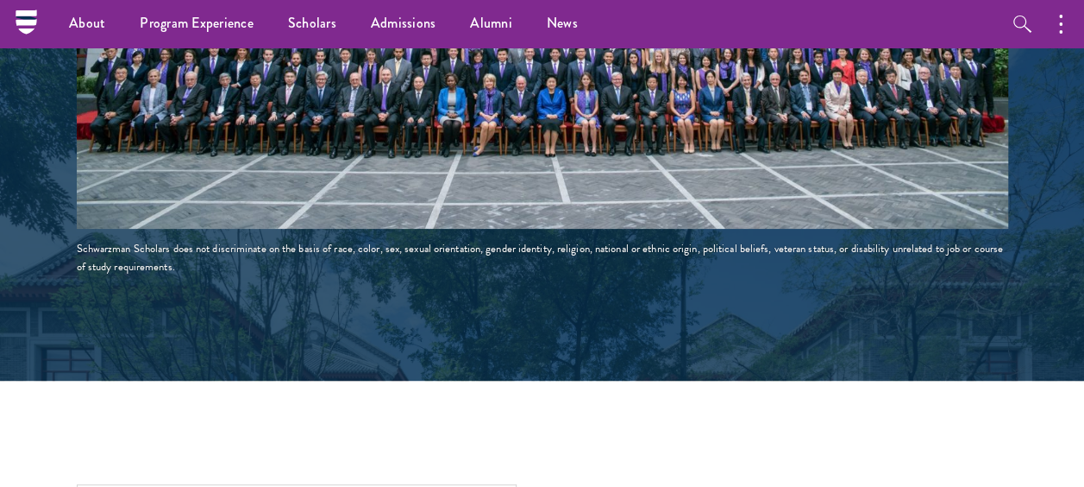
scroll to position [3106, 0]
